Goal: Information Seeking & Learning: Learn about a topic

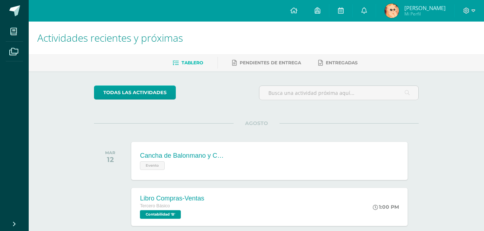
scroll to position [198, 0]
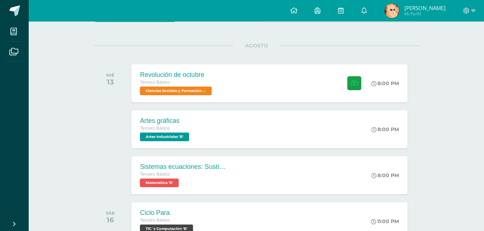
scroll to position [91, 0]
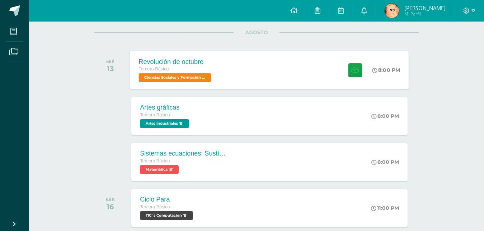
click at [319, 72] on div "Revolución de octubre Tercero Básico Ciencias Sociales y Formación Ciudadana 'B…" at bounding box center [269, 70] width 279 height 38
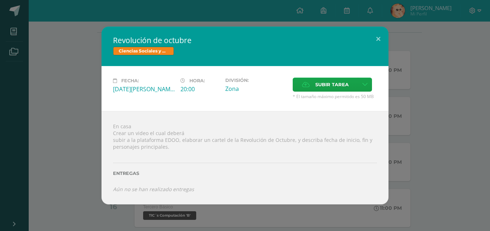
click at [66, 104] on div "Revolución de octubre Ciencias Sociales y Formación Ciudadana Fecha: [DATE][PER…" at bounding box center [245, 115] width 484 height 177
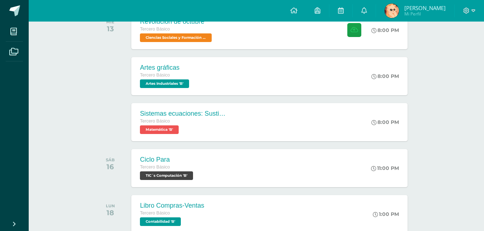
scroll to position [0, 0]
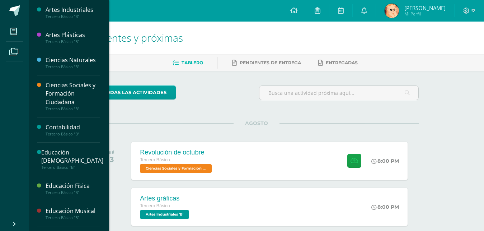
click at [77, 41] on div "Tercero Básico "B"" at bounding box center [73, 41] width 55 height 5
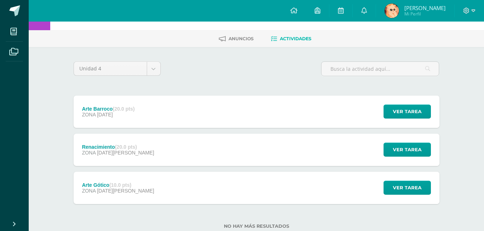
scroll to position [35, 0]
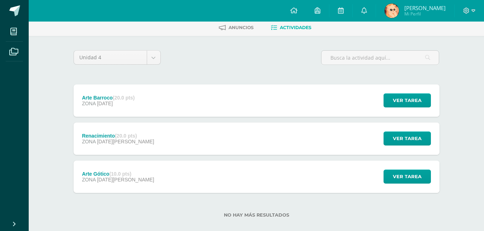
click at [149, 170] on div "Arte Gótico (10.0 pts) ZONA 08 de Agosto Ver tarea Arte Gótico Artes Plásticas …" at bounding box center [257, 176] width 366 height 32
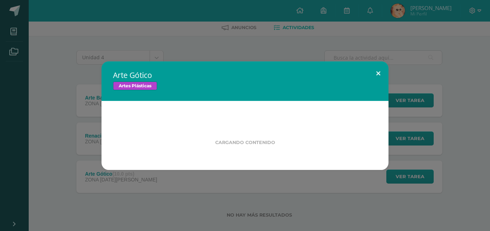
click at [379, 72] on button at bounding box center [378, 73] width 20 height 24
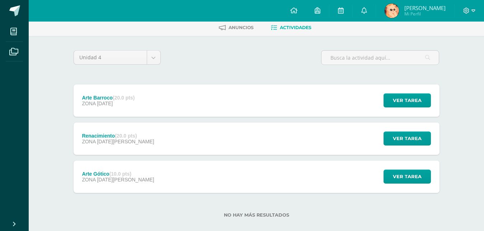
click at [255, 213] on label "No hay más resultados" at bounding box center [257, 214] width 366 height 5
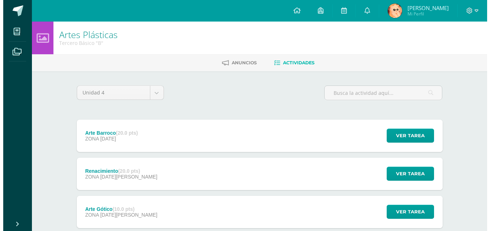
scroll to position [45, 0]
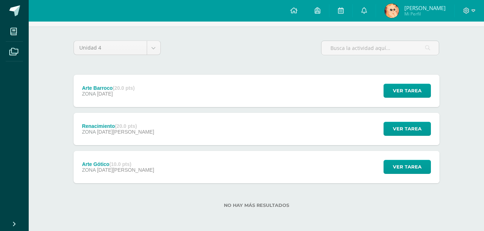
click at [307, 176] on div "Arte Gótico (10.0 pts) ZONA 08 de Agosto Ver tarea Arte Gótico Artes Plásticas …" at bounding box center [257, 167] width 366 height 32
